Goal: Task Accomplishment & Management: Manage account settings

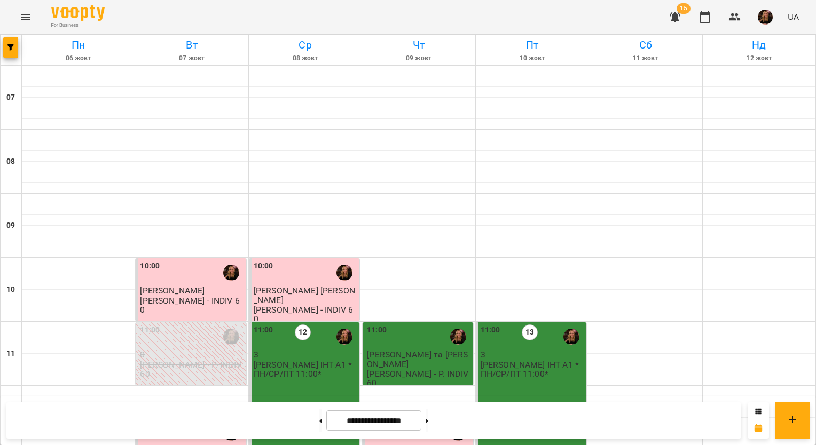
scroll to position [640, 0]
click at [428, 424] on button at bounding box center [427, 421] width 3 height 24
type input "**********"
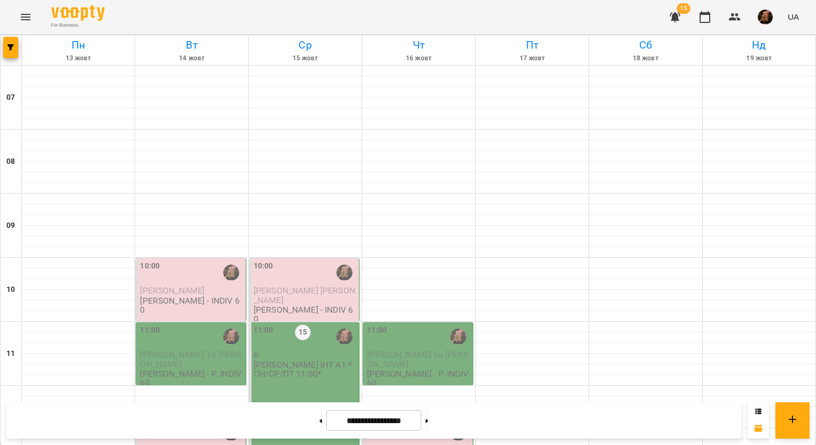
scroll to position [373, 0]
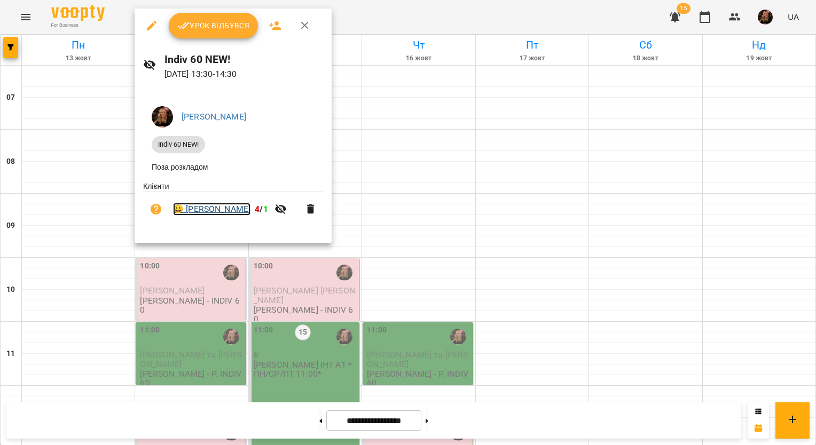
click at [224, 213] on link "😀 [PERSON_NAME]" at bounding box center [211, 209] width 77 height 13
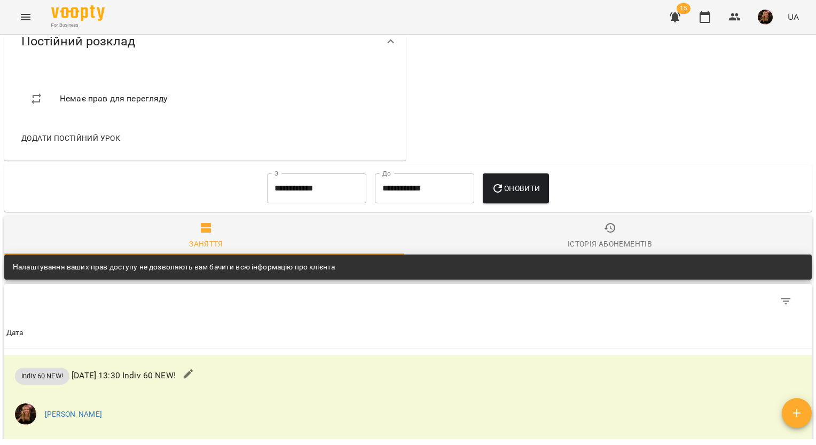
scroll to position [374, 0]
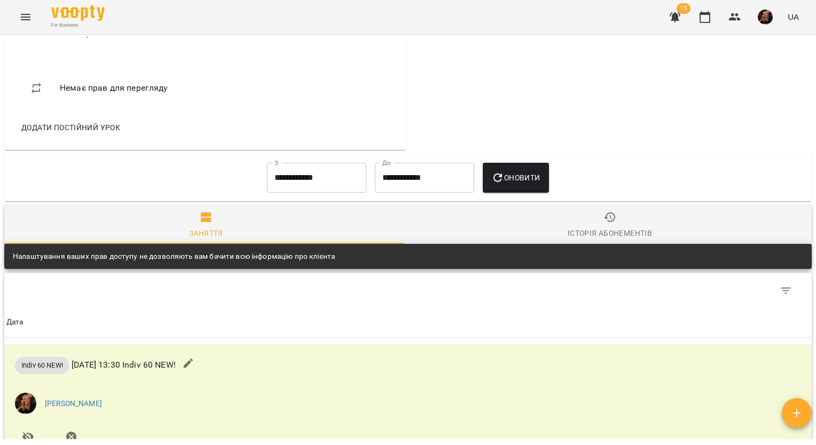
click at [540, 182] on span "Оновити" at bounding box center [515, 177] width 49 height 13
click at [325, 180] on input "**********" at bounding box center [316, 178] width 99 height 30
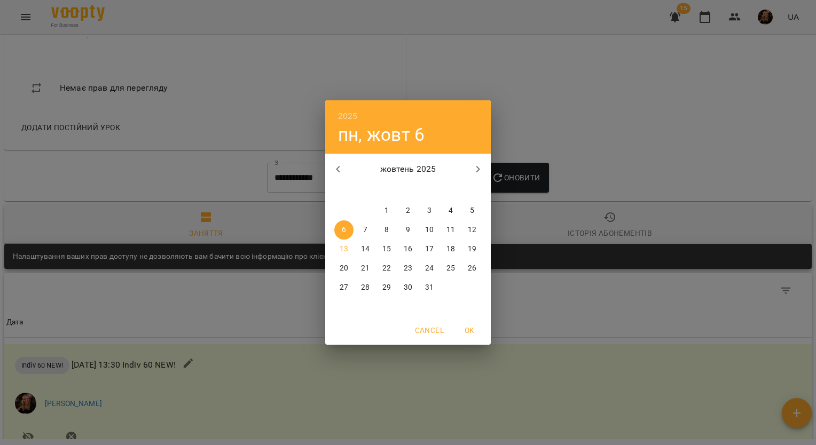
click at [339, 169] on icon "button" at bounding box center [338, 169] width 13 height 13
click at [429, 205] on button "1" at bounding box center [429, 210] width 19 height 19
type input "**********"
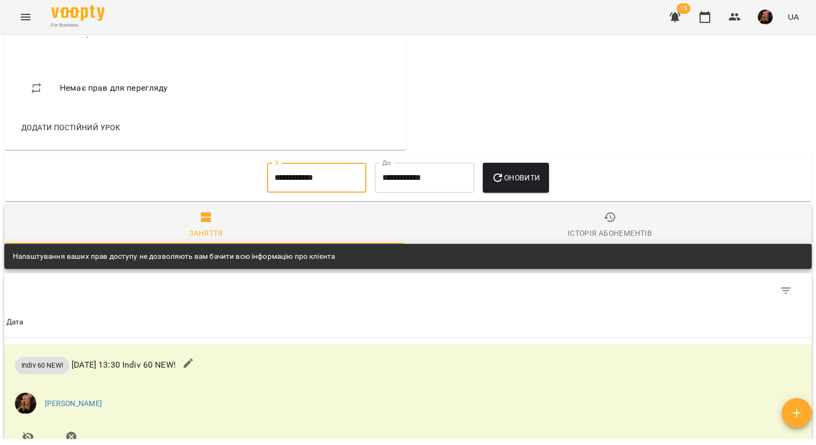
click at [512, 177] on span "Оновити" at bounding box center [515, 177] width 49 height 13
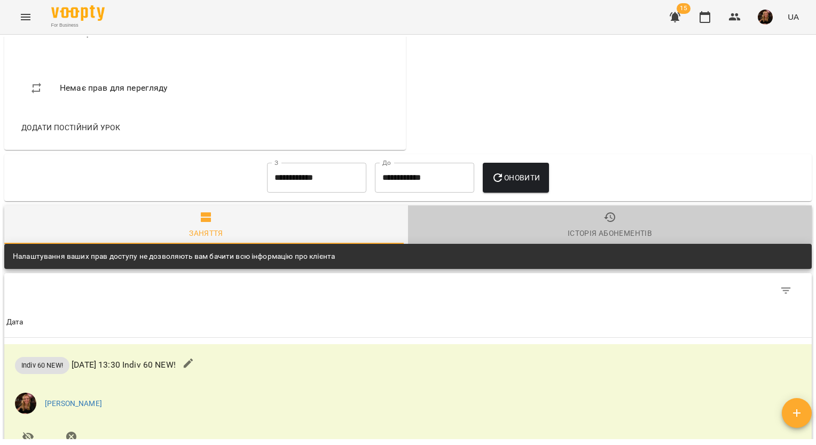
click at [607, 240] on div "Історія абонементів" at bounding box center [610, 233] width 84 height 13
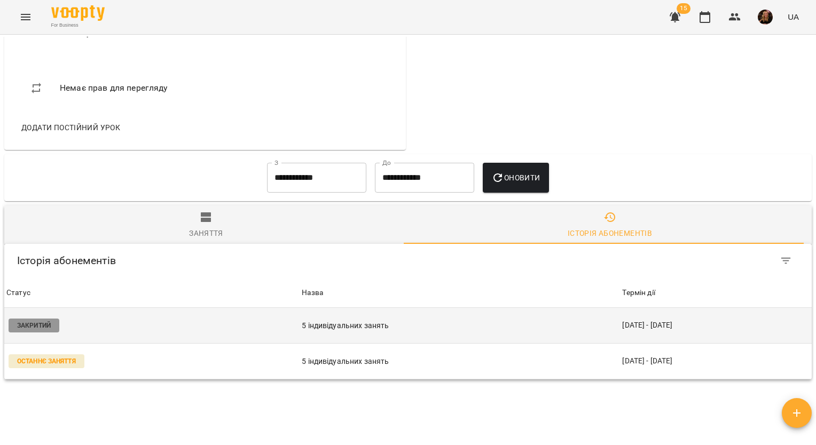
click at [399, 332] on p "5 індивідуальних занять" at bounding box center [460, 325] width 316 height 11
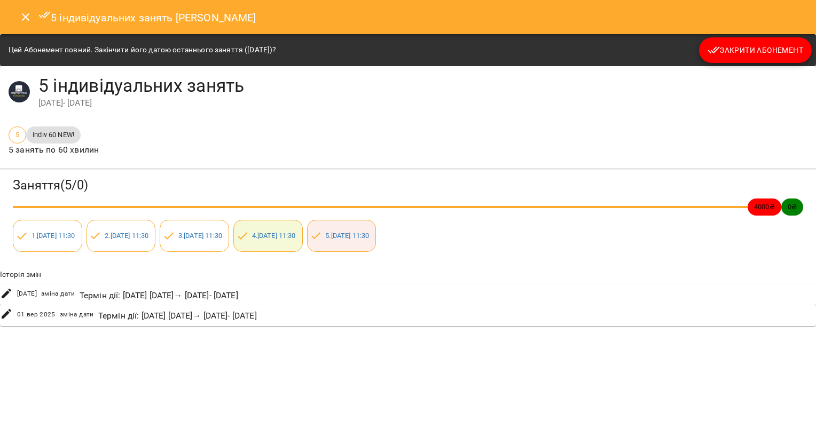
click at [26, 16] on icon "Close" at bounding box center [25, 16] width 7 height 7
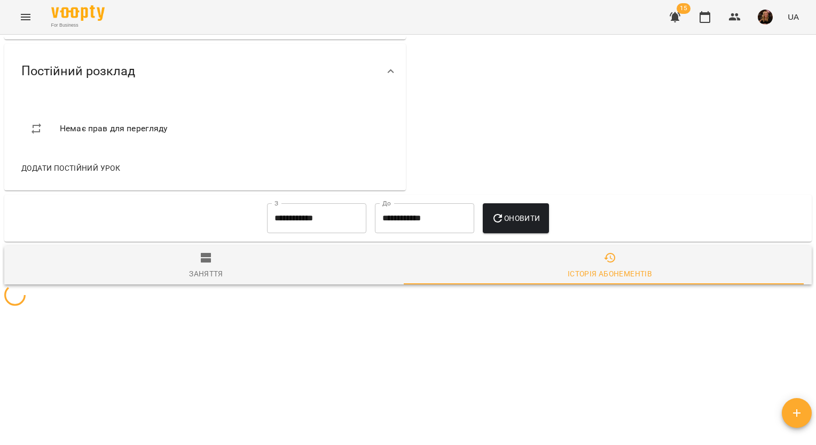
scroll to position [339, 0]
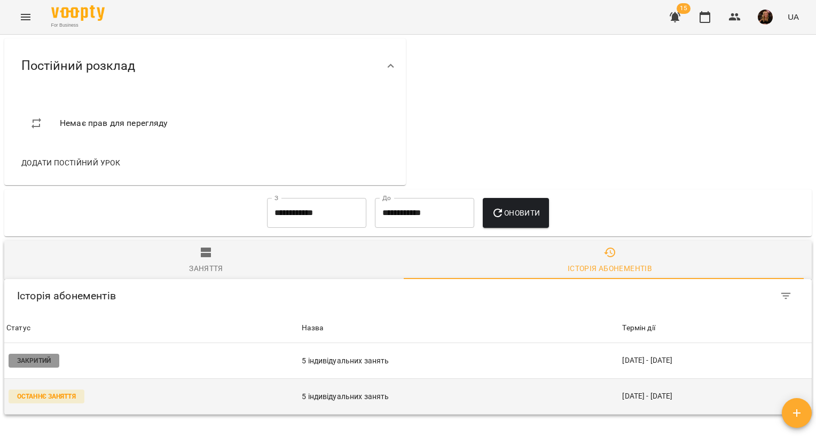
click at [397, 402] on p "5 індивідуальних занять" at bounding box center [460, 397] width 316 height 11
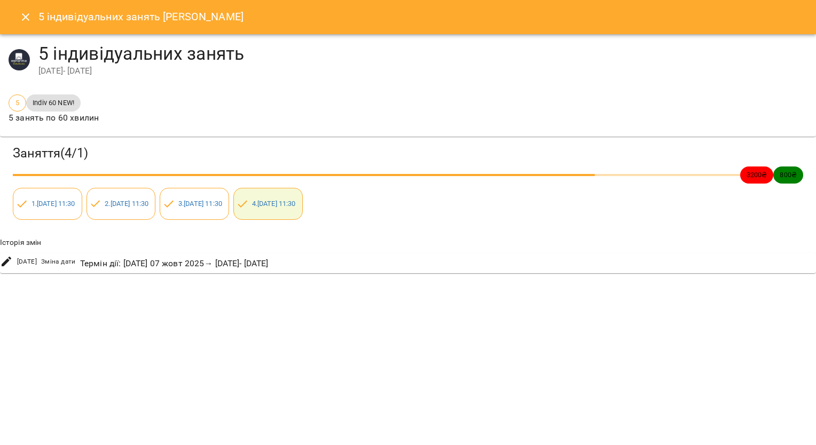
click at [521, 85] on div "5 індивідуальних занять [DATE] - [DATE]" at bounding box center [408, 60] width 816 height 52
click at [25, 18] on icon "Close" at bounding box center [25, 16] width 7 height 7
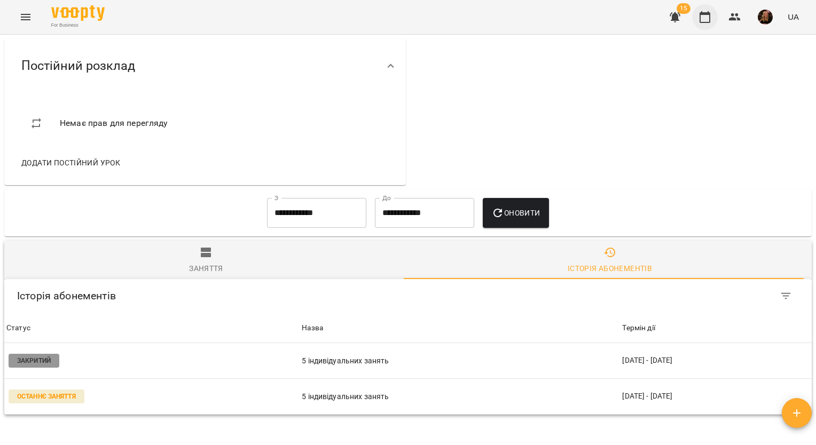
click at [710, 18] on icon "button" at bounding box center [705, 17] width 11 height 12
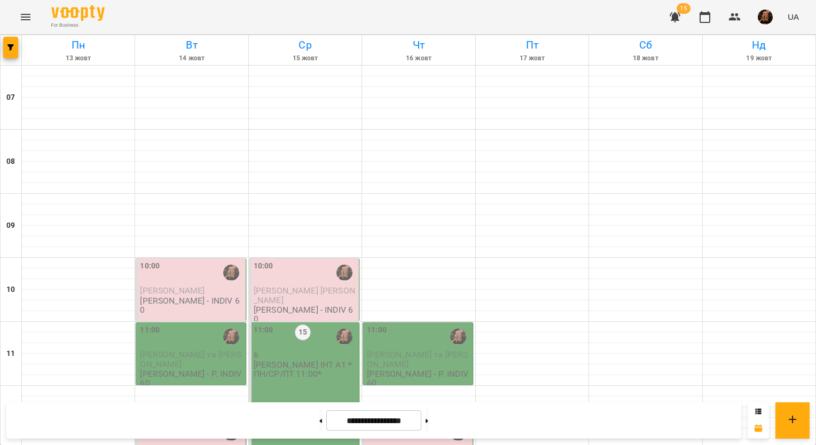
scroll to position [267, 0]
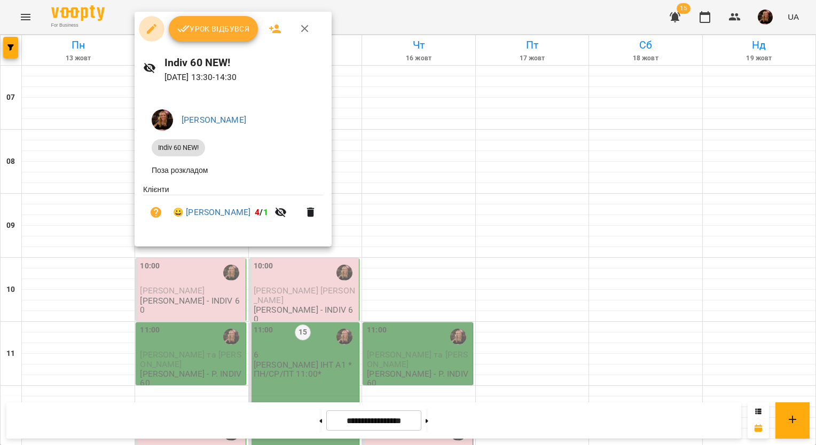
click at [150, 27] on icon "button" at bounding box center [151, 28] width 13 height 13
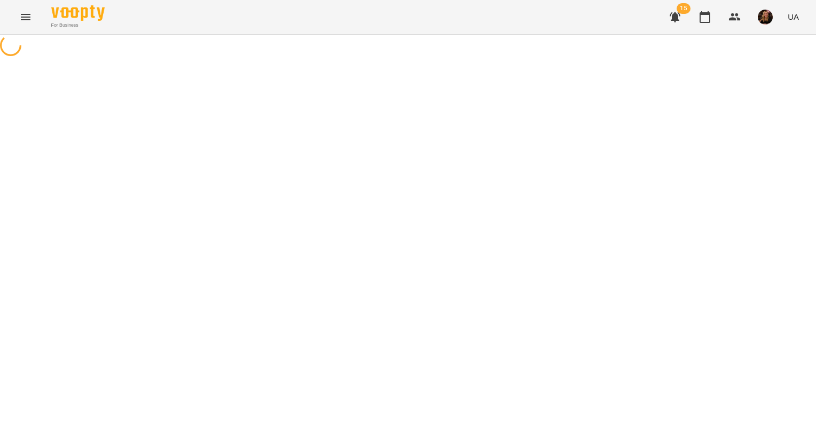
select select "**********"
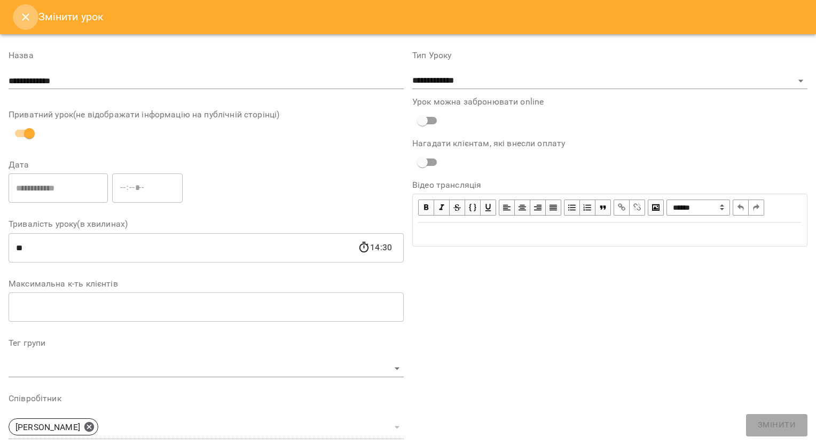
click at [21, 14] on icon "Close" at bounding box center [25, 17] width 13 height 13
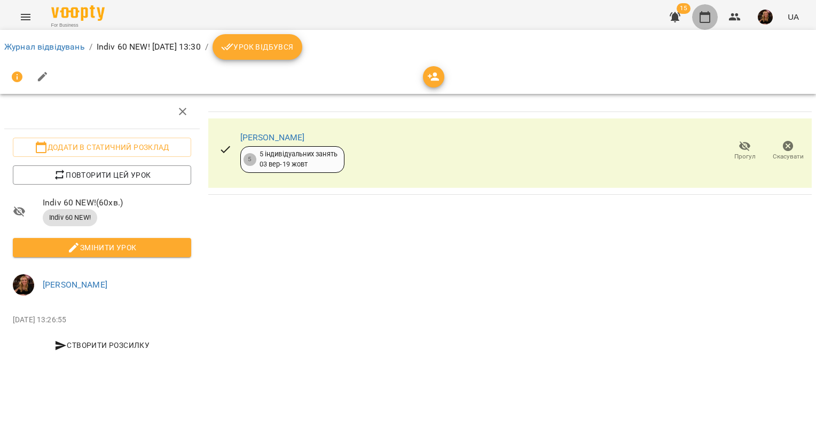
click at [707, 19] on icon "button" at bounding box center [705, 17] width 13 height 13
